Goal: Information Seeking & Learning: Learn about a topic

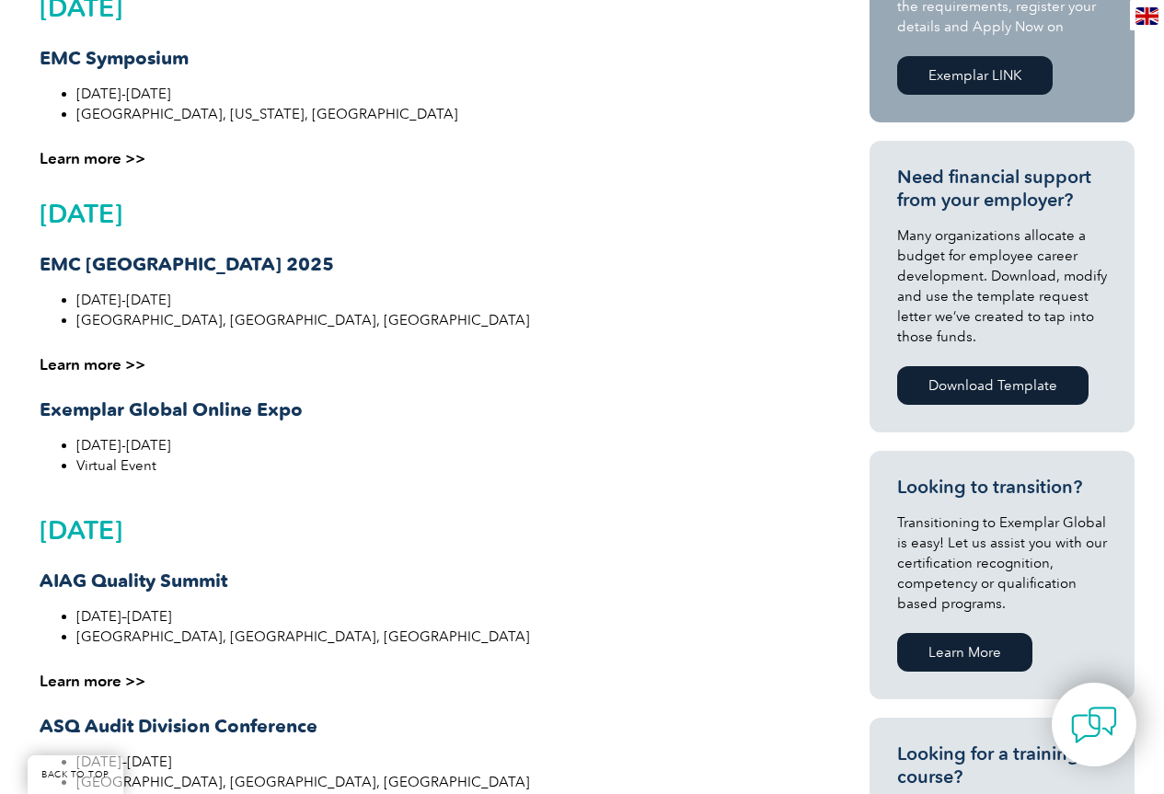
scroll to position [644, 0]
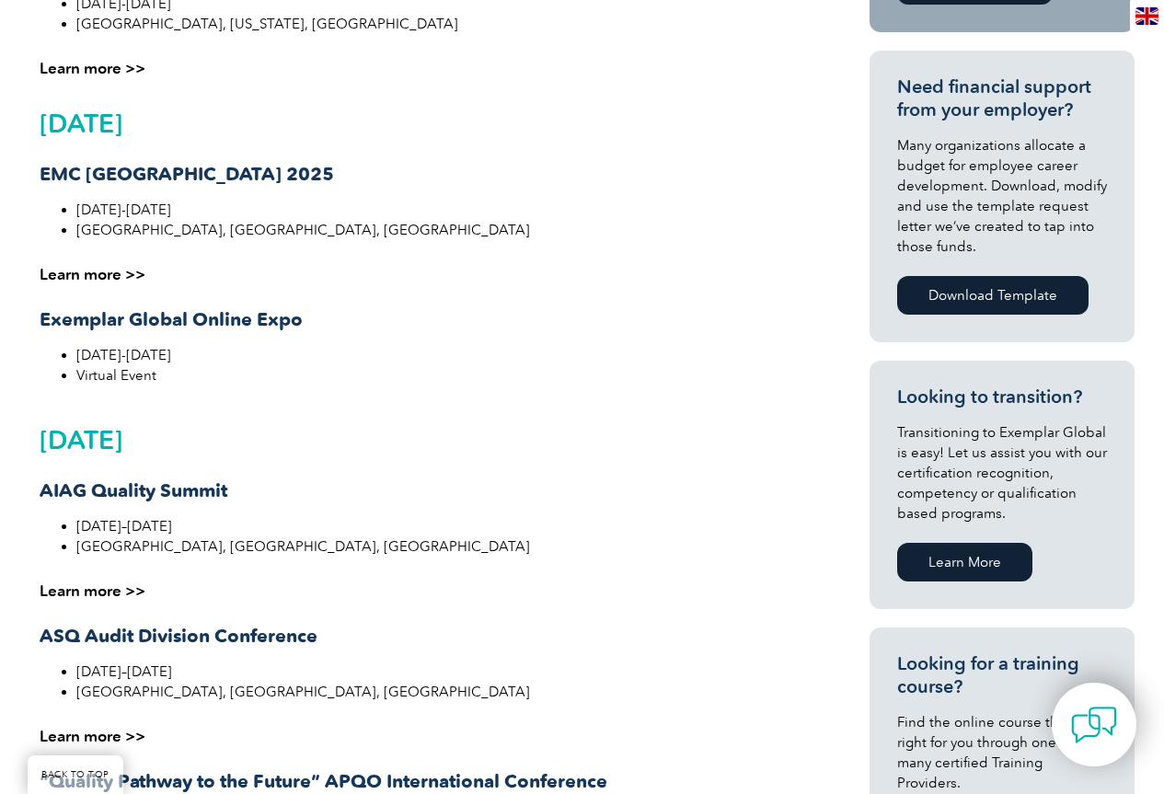
click at [45, 487] on strong "AIAG Quality Summit" at bounding box center [134, 491] width 188 height 22
copy strong "AIAG"
click at [184, 502] on h3 "AIAG Quality Summit" at bounding box center [416, 491] width 753 height 23
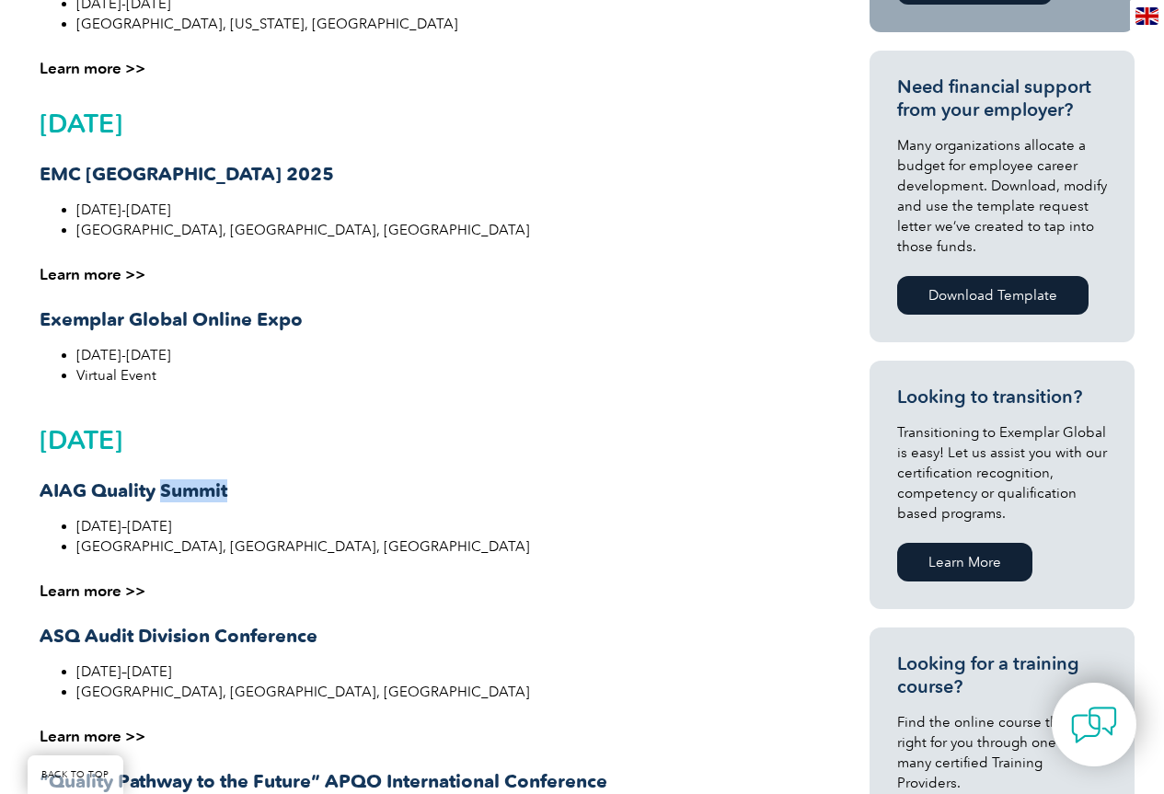
click at [186, 492] on strong "AIAG Quality Summit" at bounding box center [134, 491] width 188 height 22
click at [189, 481] on strong "AIAG Quality Summit" at bounding box center [134, 491] width 188 height 22
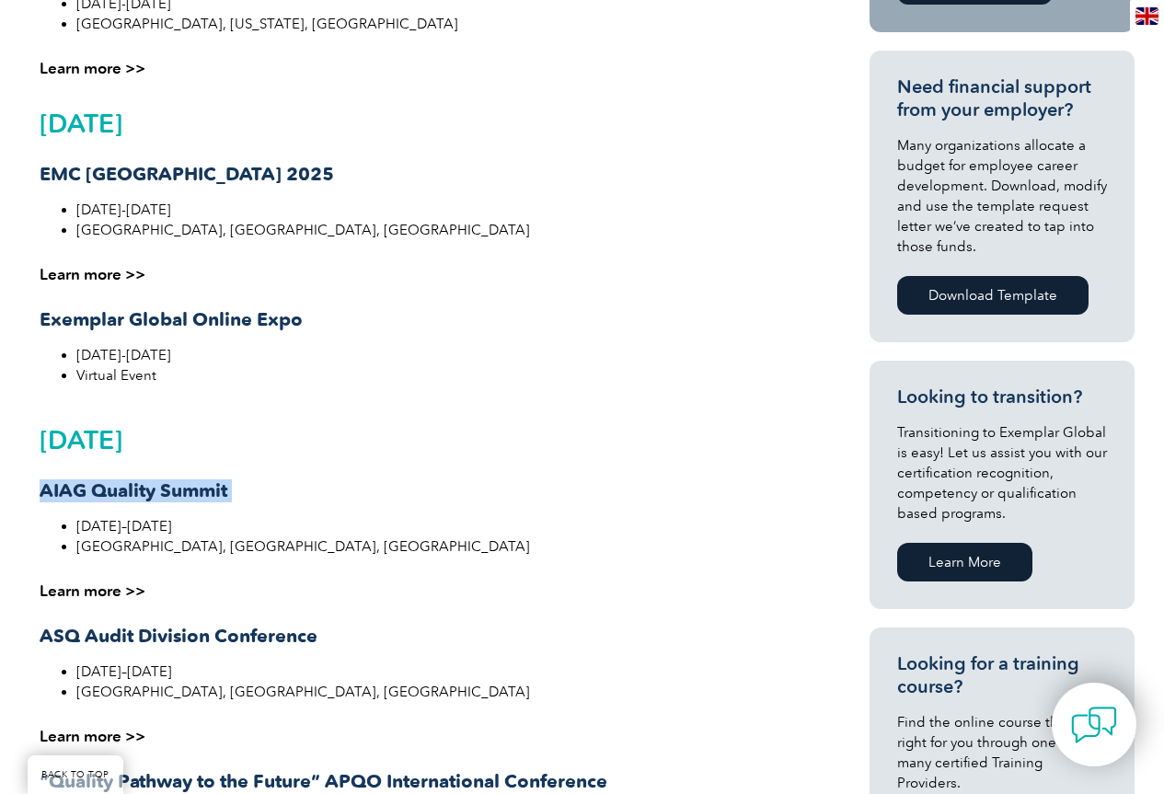
click at [189, 481] on strong "AIAG Quality Summit" at bounding box center [134, 491] width 188 height 22
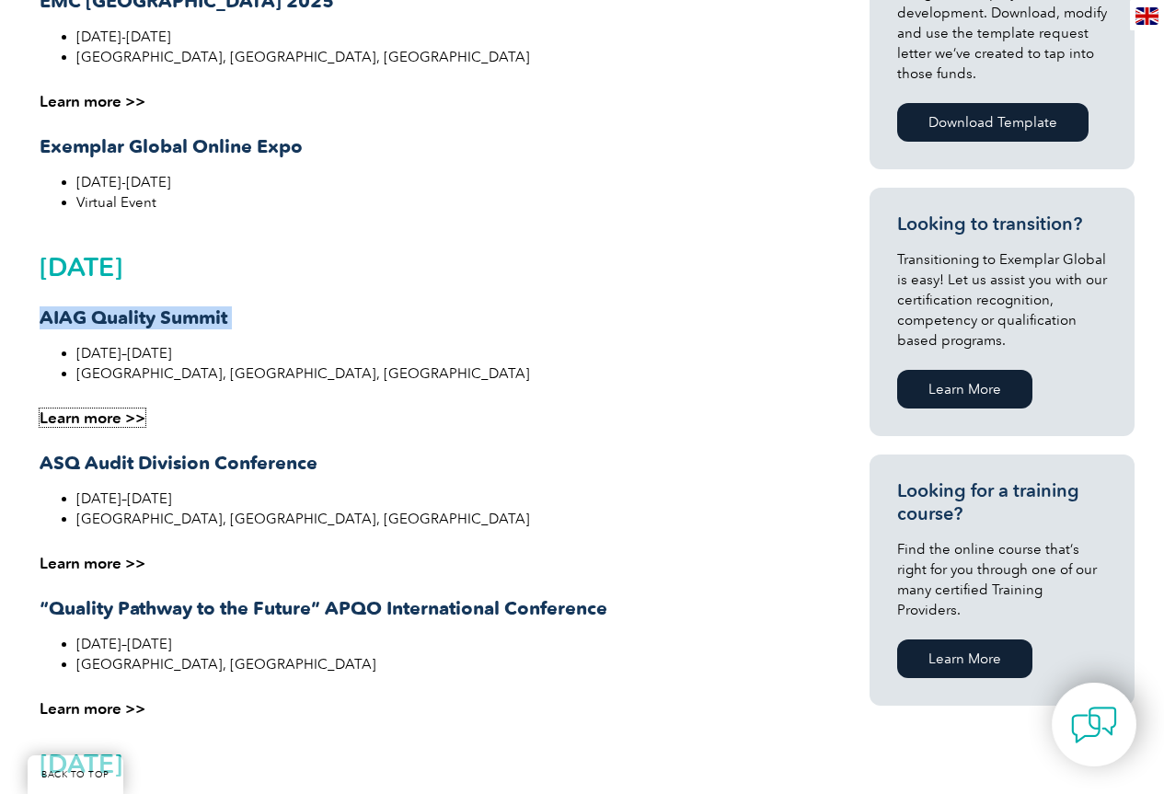
scroll to position [828, 0]
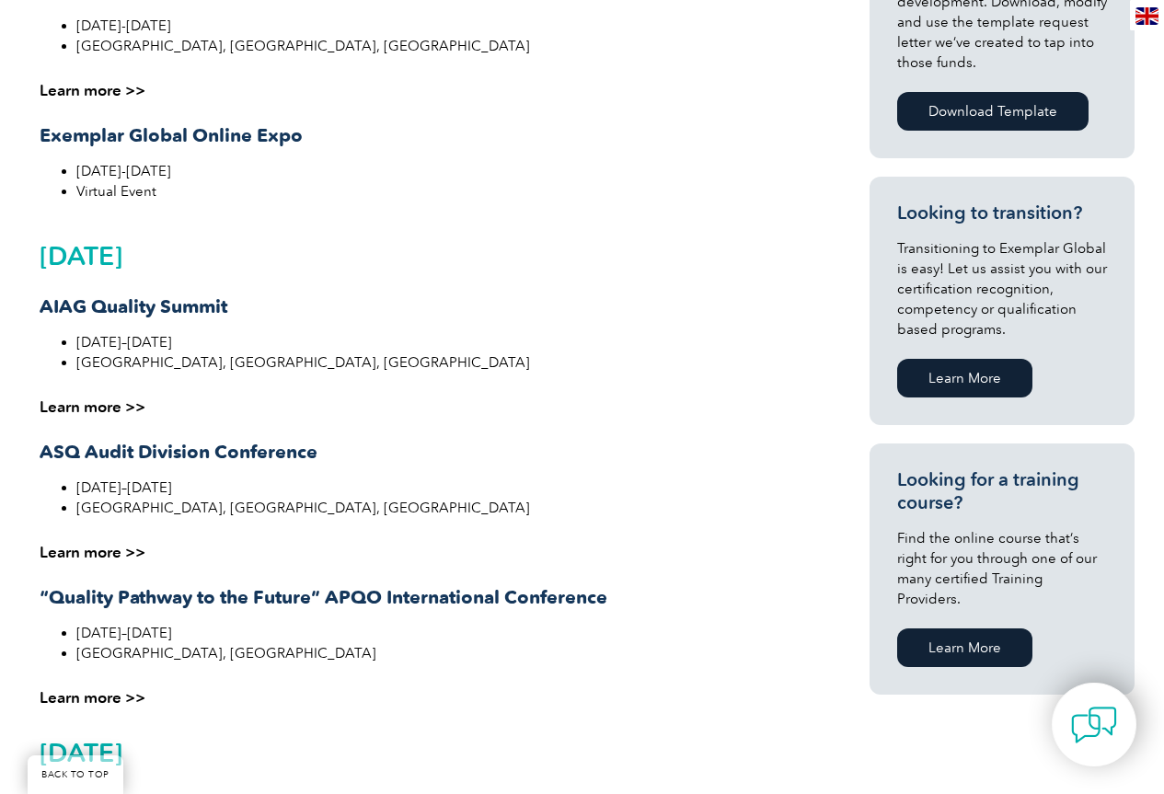
click at [107, 343] on li "[DATE]–[DATE]" at bounding box center [434, 342] width 716 height 20
drag, startPoint x: 75, startPoint y: 339, endPoint x: 231, endPoint y: 340, distance: 155.5
click at [231, 340] on ul "October 1–2, 2025 Novi, MI, USA" at bounding box center [416, 352] width 753 height 40
copy li "[DATE]–[DATE]"
click at [99, 551] on link "Learn more >>" at bounding box center [93, 552] width 106 height 18
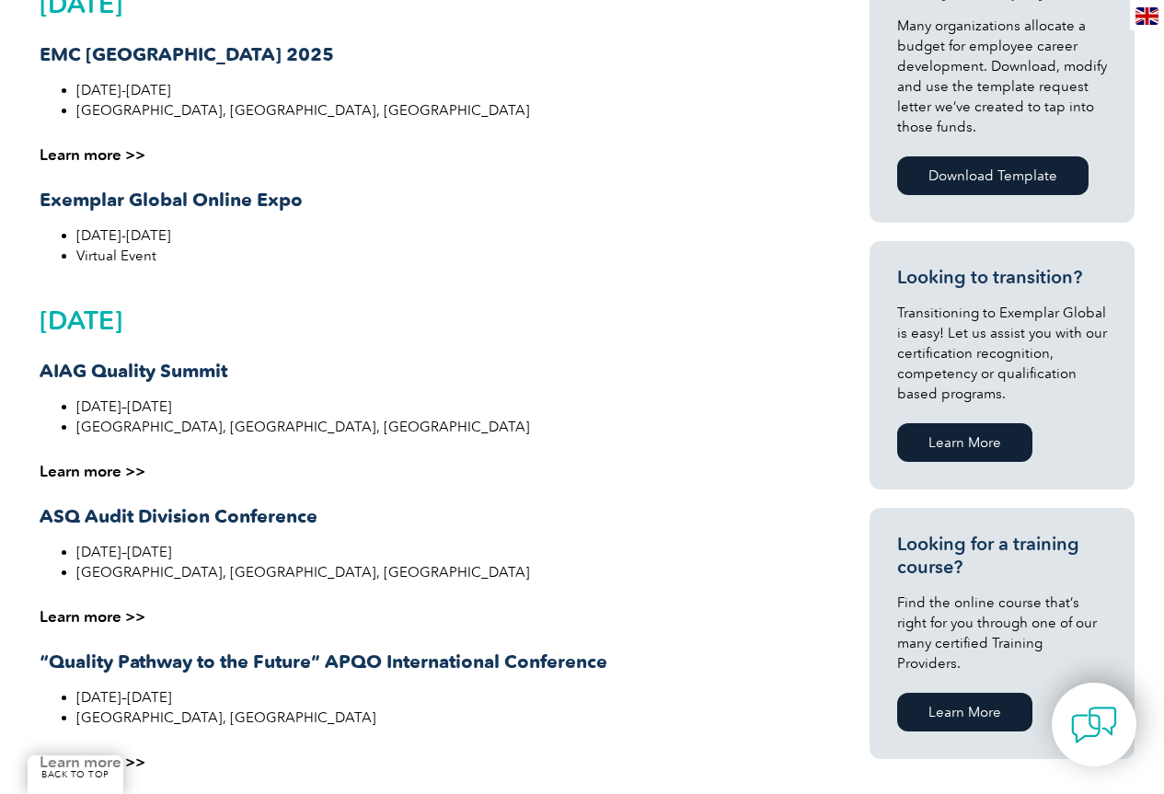
scroll to position [736, 0]
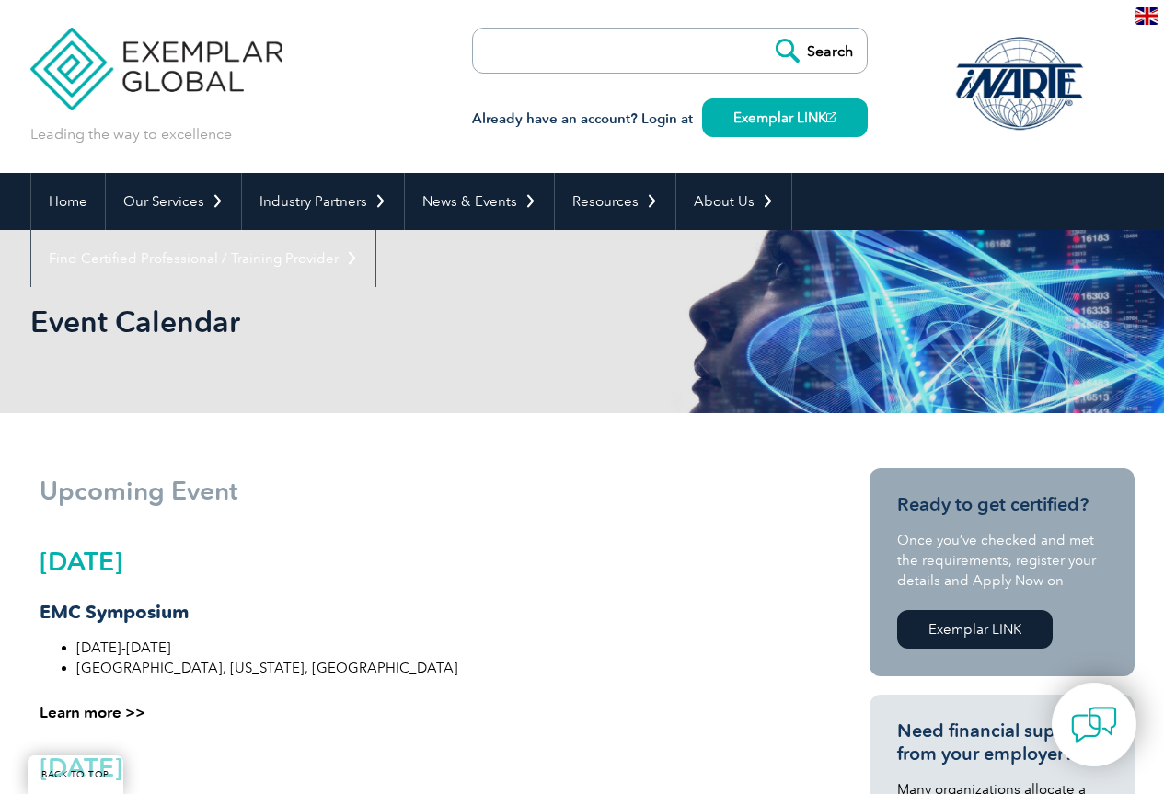
scroll to position [736, 0]
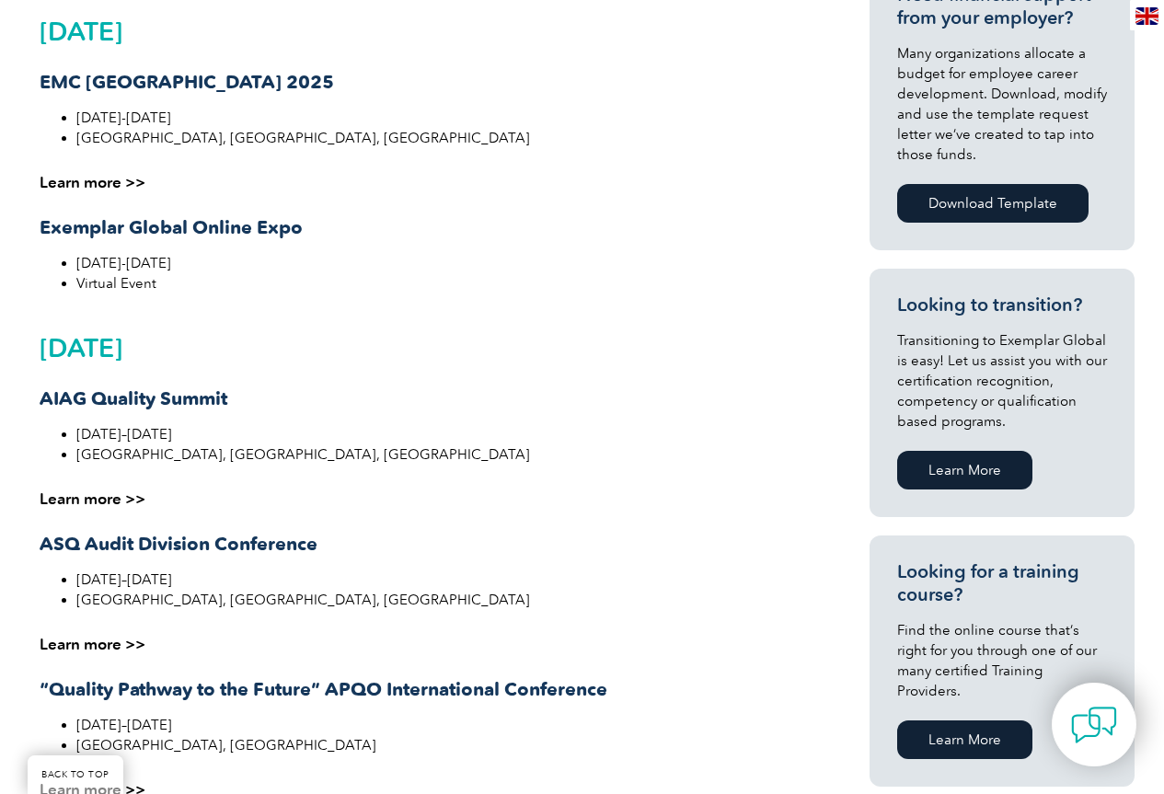
click at [159, 548] on strong "ASQ Audit Division Conference" at bounding box center [179, 544] width 278 height 22
